Goal: Transaction & Acquisition: Purchase product/service

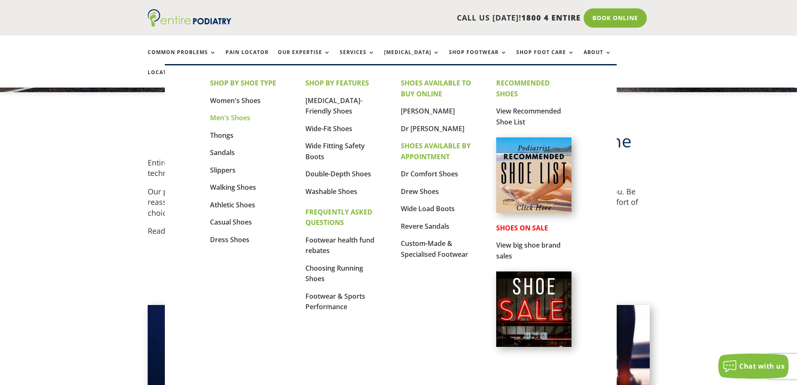
click at [235, 118] on link "Men's Shoes" at bounding box center [230, 117] width 40 height 9
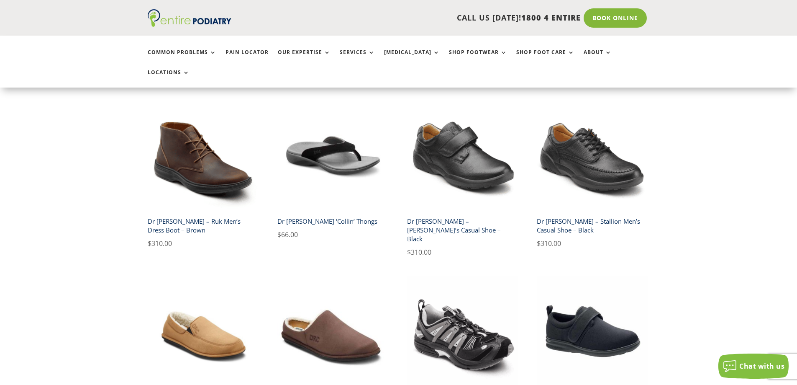
scroll to position [1306, 0]
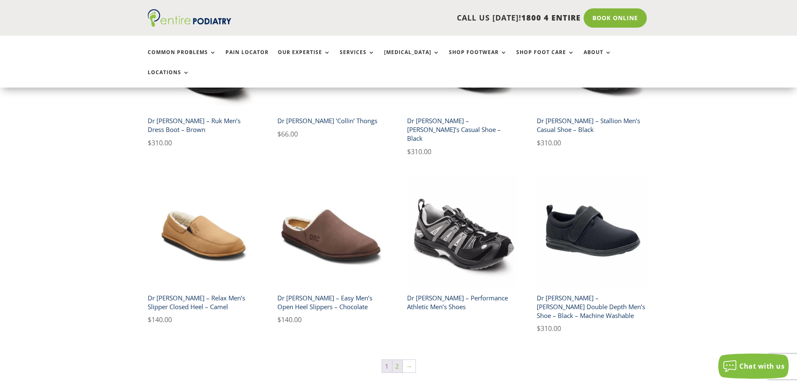
click at [400, 359] on link "2" at bounding box center [398, 365] width 10 height 13
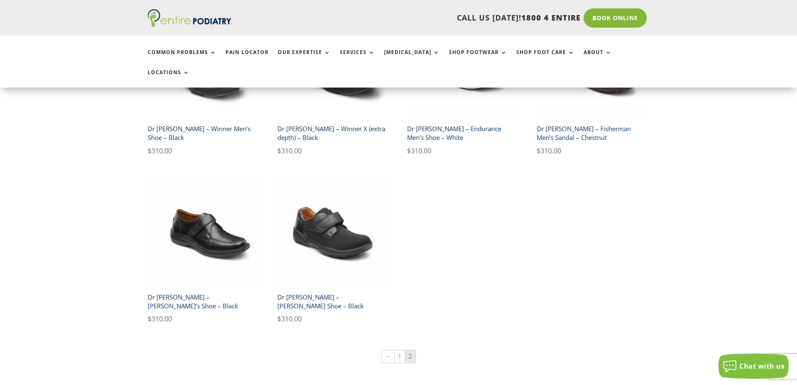
scroll to position [301, 0]
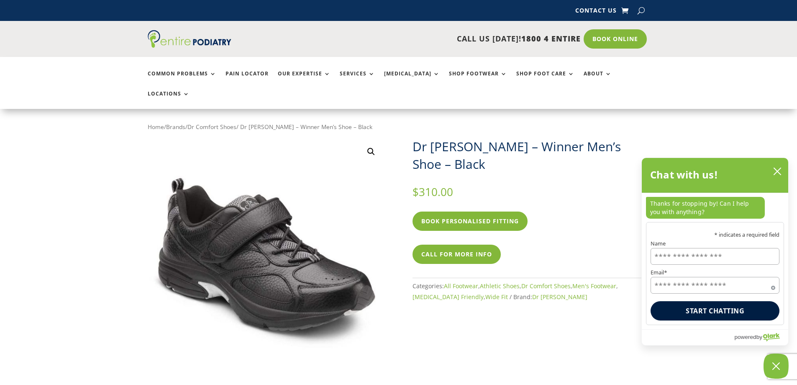
drag, startPoint x: 736, startPoint y: 101, endPoint x: 717, endPoint y: 106, distance: 19.5
click at [782, 168] on button "close chatbox" at bounding box center [777, 171] width 13 height 13
